Goal: Navigation & Orientation: Find specific page/section

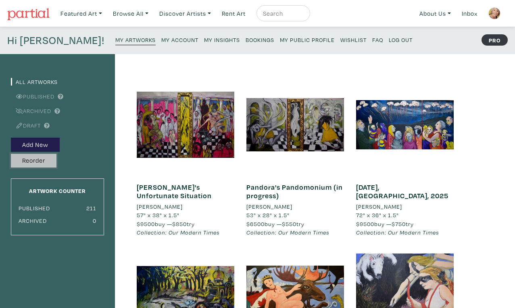
click at [33, 154] on button "Reorder" at bounding box center [34, 161] width 46 height 14
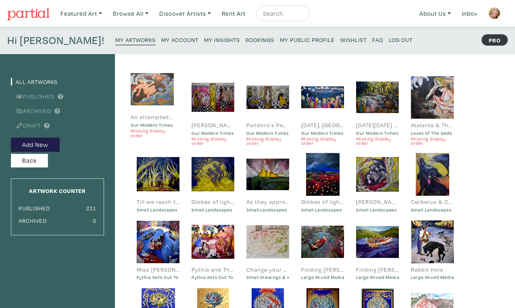
drag, startPoint x: 379, startPoint y: 88, endPoint x: 155, endPoint y: 83, distance: 224.2
click at [155, 83] on div at bounding box center [152, 89] width 43 height 43
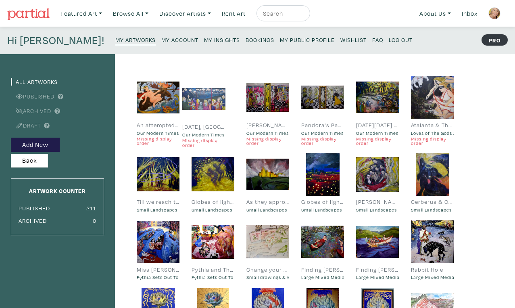
drag, startPoint x: 328, startPoint y: 90, endPoint x: 213, endPoint y: 91, distance: 114.9
click at [213, 92] on div at bounding box center [203, 98] width 43 height 43
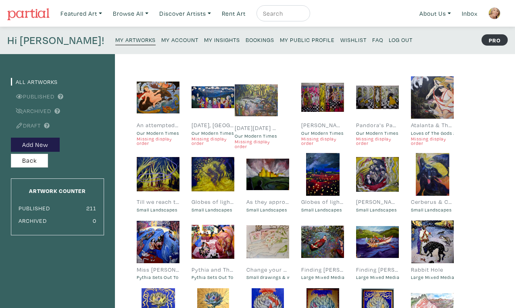
drag, startPoint x: 379, startPoint y: 90, endPoint x: 264, endPoint y: 92, distance: 115.7
click at [263, 92] on div at bounding box center [256, 100] width 43 height 43
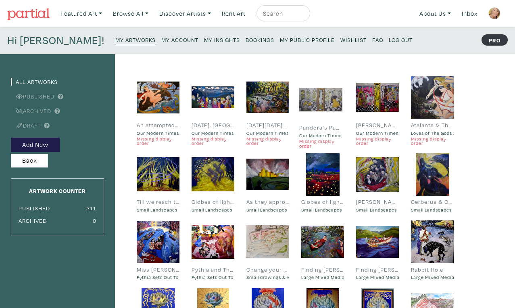
drag, startPoint x: 378, startPoint y: 90, endPoint x: 323, endPoint y: 93, distance: 54.9
click at [323, 93] on div at bounding box center [320, 99] width 43 height 43
click at [204, 36] on small "My Insights" at bounding box center [222, 40] width 36 height 8
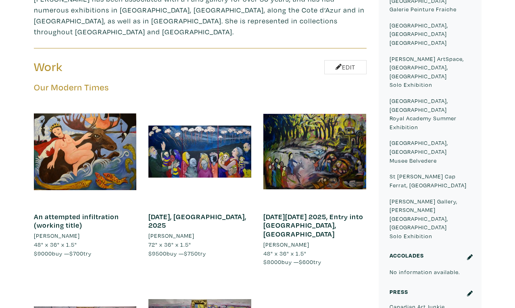
scroll to position [406, 0]
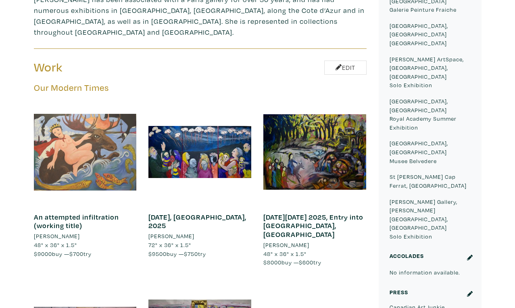
click at [96, 100] on div at bounding box center [85, 151] width 103 height 103
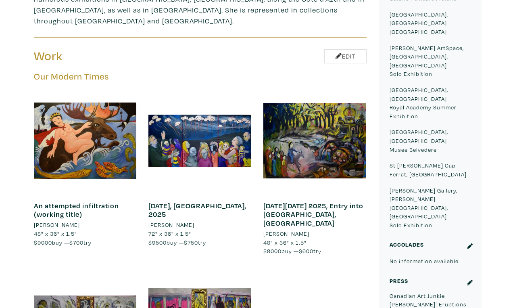
scroll to position [415, 0]
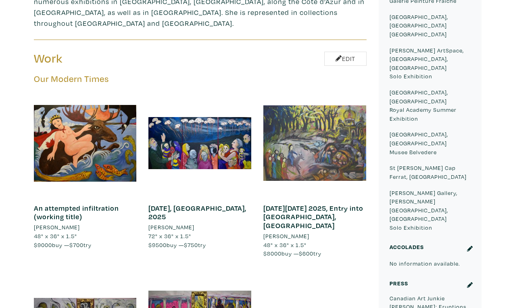
click at [330, 92] on div at bounding box center [314, 143] width 103 height 103
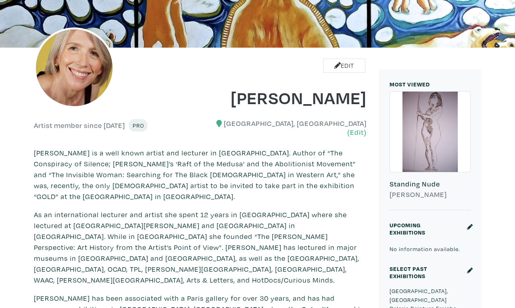
scroll to position [0, 0]
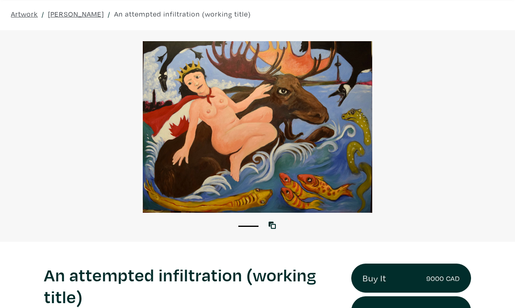
scroll to position [33, 0]
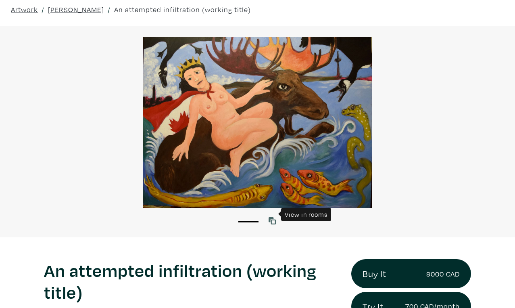
click at [273, 217] on icon at bounding box center [272, 220] width 7 height 7
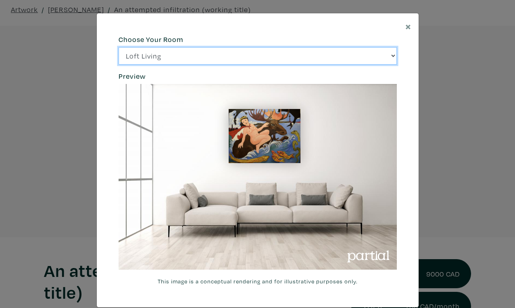
click option "Bright Bedroom" at bounding box center [0, 0] width 0 height 0
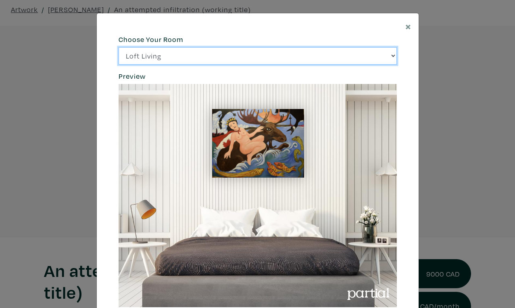
click option "City Office" at bounding box center [0, 0] width 0 height 0
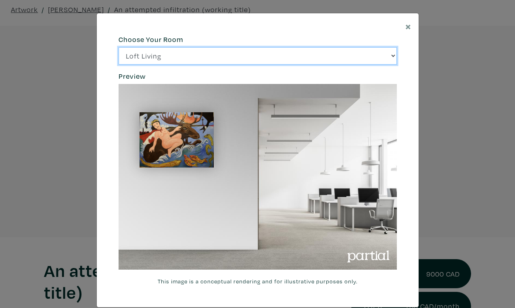
select select "/thumb/phpThumb.php?src=https%3A%2F%2Flabs.partial.gallery%2Fprojects%2Frenderi…"
click option "Loft Living" at bounding box center [0, 0] width 0 height 0
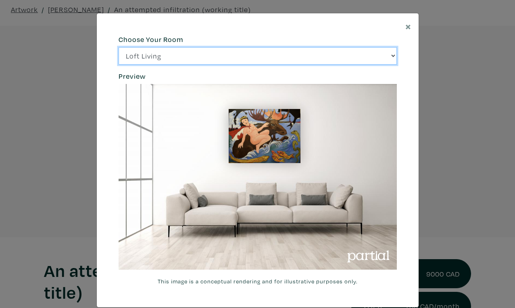
scroll to position [2, 0]
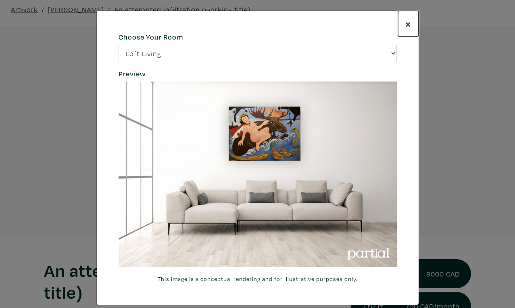
click at [410, 19] on span "×" at bounding box center [408, 24] width 6 height 14
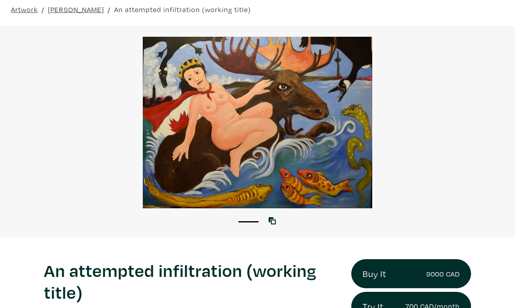
click at [358, 117] on div at bounding box center [257, 122] width 515 height 171
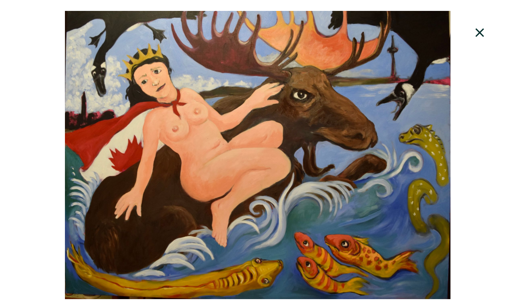
click at [481, 28] on icon at bounding box center [479, 32] width 8 height 8
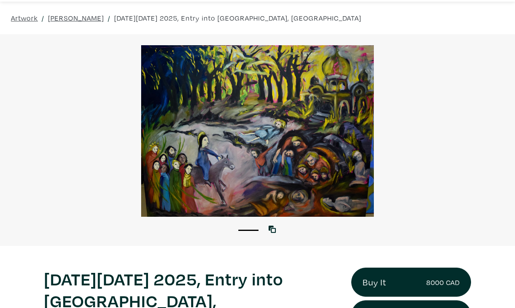
scroll to position [25, 0]
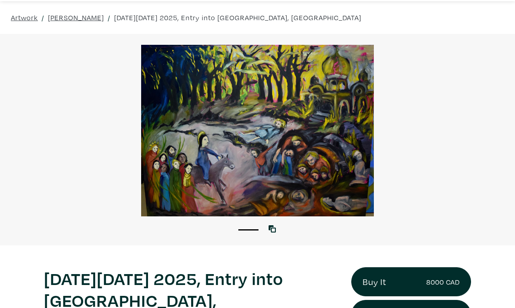
click at [406, 169] on div at bounding box center [257, 130] width 515 height 171
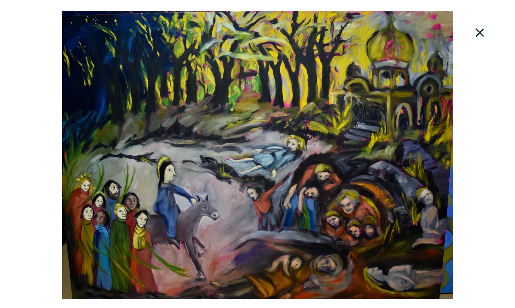
click at [488, 139] on div at bounding box center [257, 155] width 515 height 288
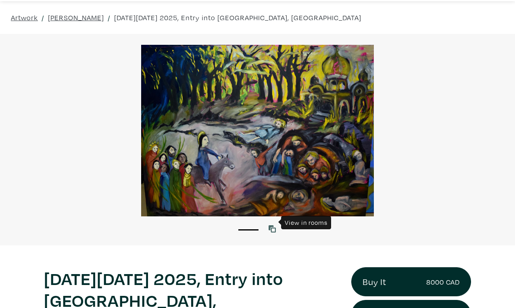
click at [274, 225] on icon at bounding box center [272, 228] width 7 height 7
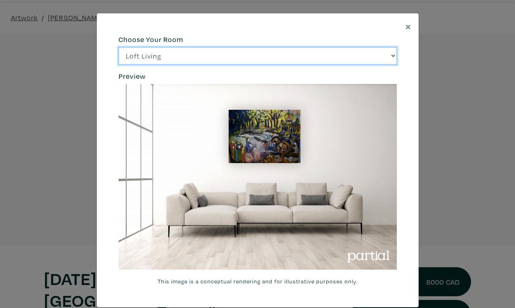
click option "Bright Bedroom" at bounding box center [0, 0] width 0 height 0
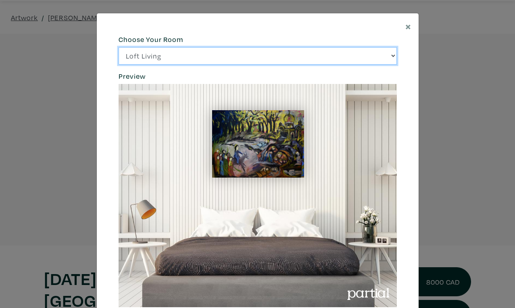
select select "/thumb/phpThumb.php?src=https%3A%2F%2Flabs.partial.gallery%2Fprojects%2Frenderi…"
click option "City Office" at bounding box center [0, 0] width 0 height 0
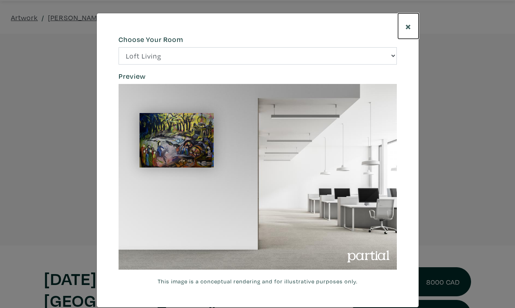
click at [409, 23] on span "×" at bounding box center [408, 26] width 6 height 14
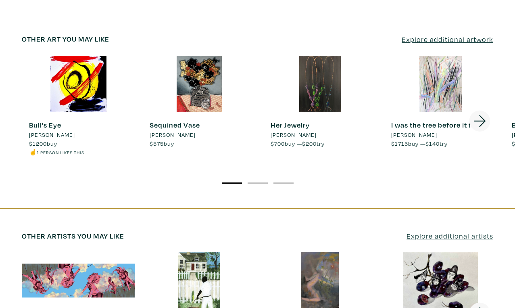
scroll to position [1281, 0]
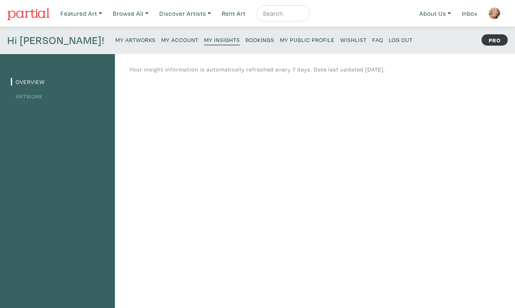
click at [161, 37] on small "My Account" at bounding box center [179, 40] width 37 height 8
